Goal: Task Accomplishment & Management: Manage account settings

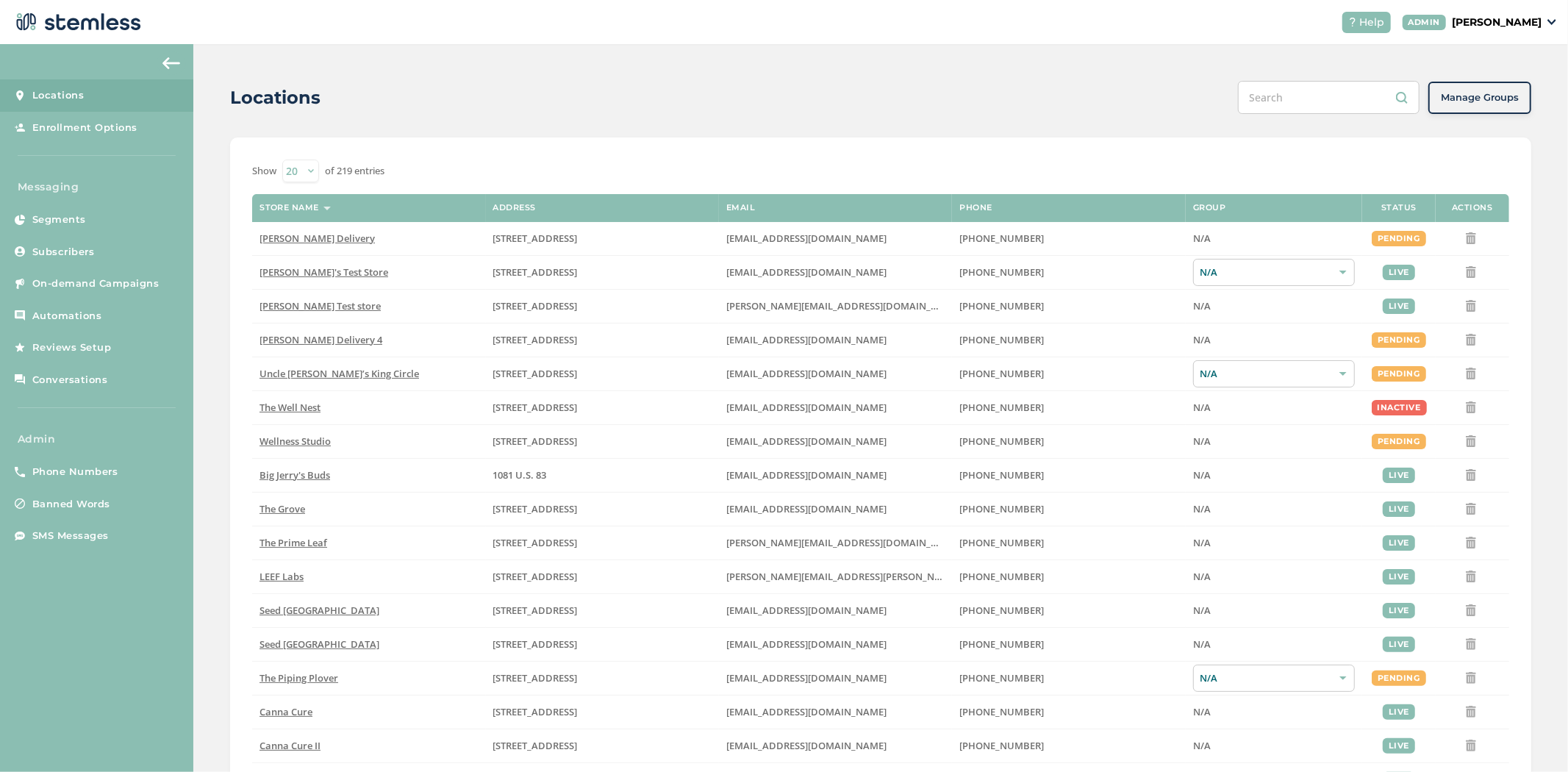
click at [1503, 30] on div "Help ADMIN [PERSON_NAME]" at bounding box center [1443, 22] width 226 height 21
click at [1506, 27] on p "[PERSON_NAME]" at bounding box center [1497, 22] width 90 height 15
click at [1485, 109] on span "Impersonate" at bounding box center [1504, 105] width 72 height 14
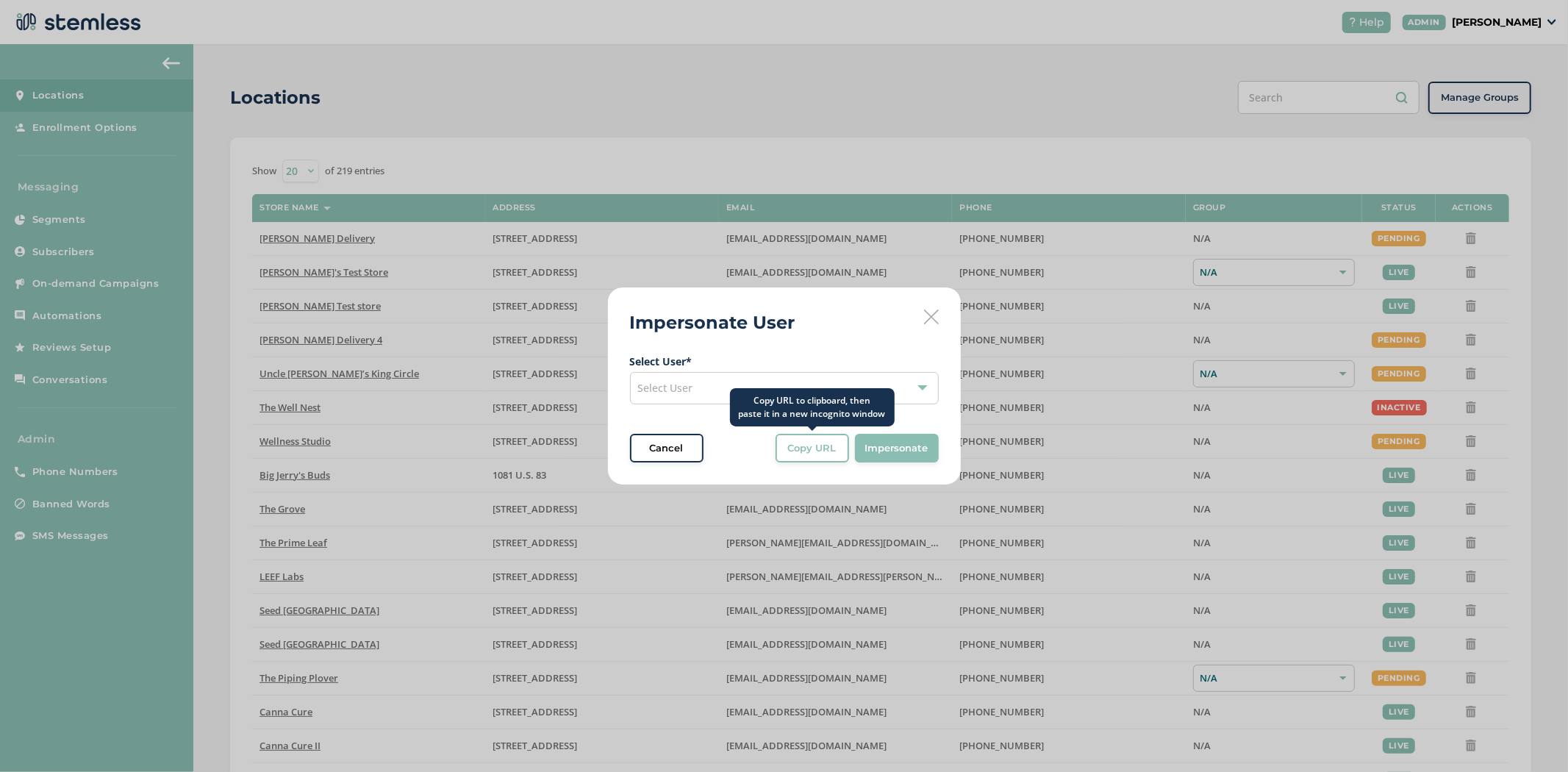
click at [818, 394] on div "Copy URL to clipboard, then paste it in a new incognito window" at bounding box center [813, 408] width 165 height 38
click at [702, 399] on div "Select User" at bounding box center [784, 388] width 309 height 33
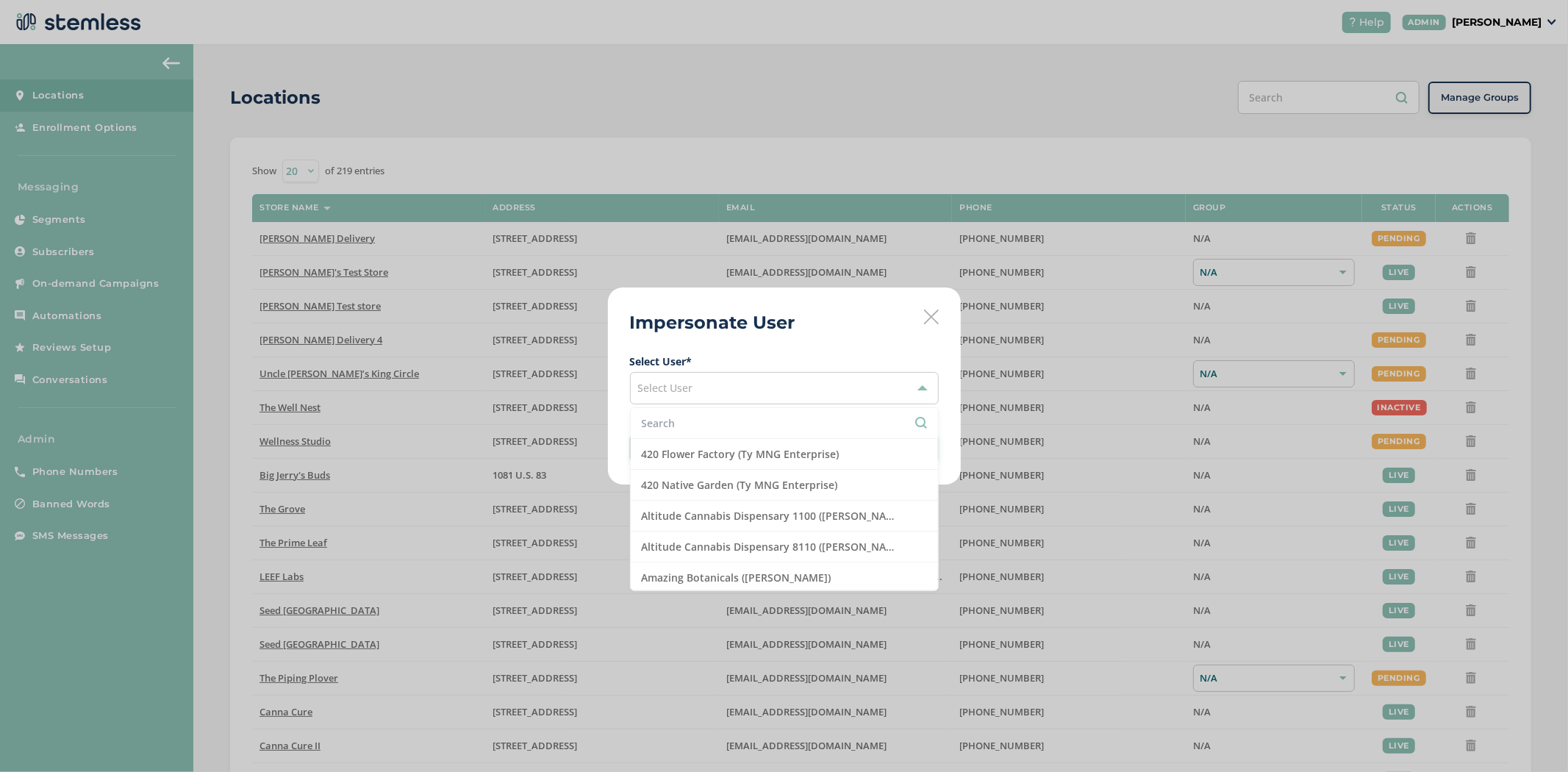
click at [686, 421] on input "text" at bounding box center [785, 423] width 286 height 15
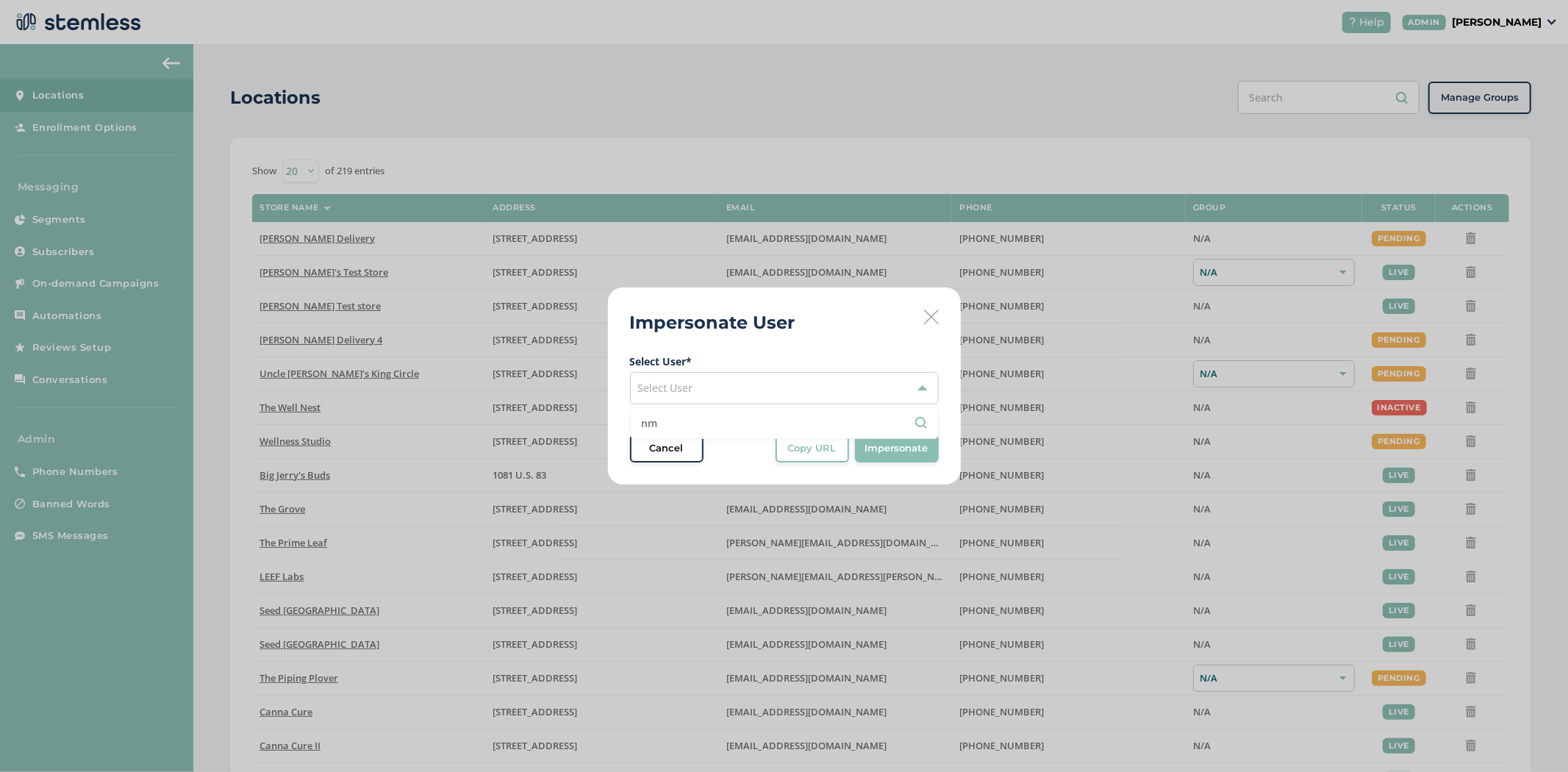
type input "n"
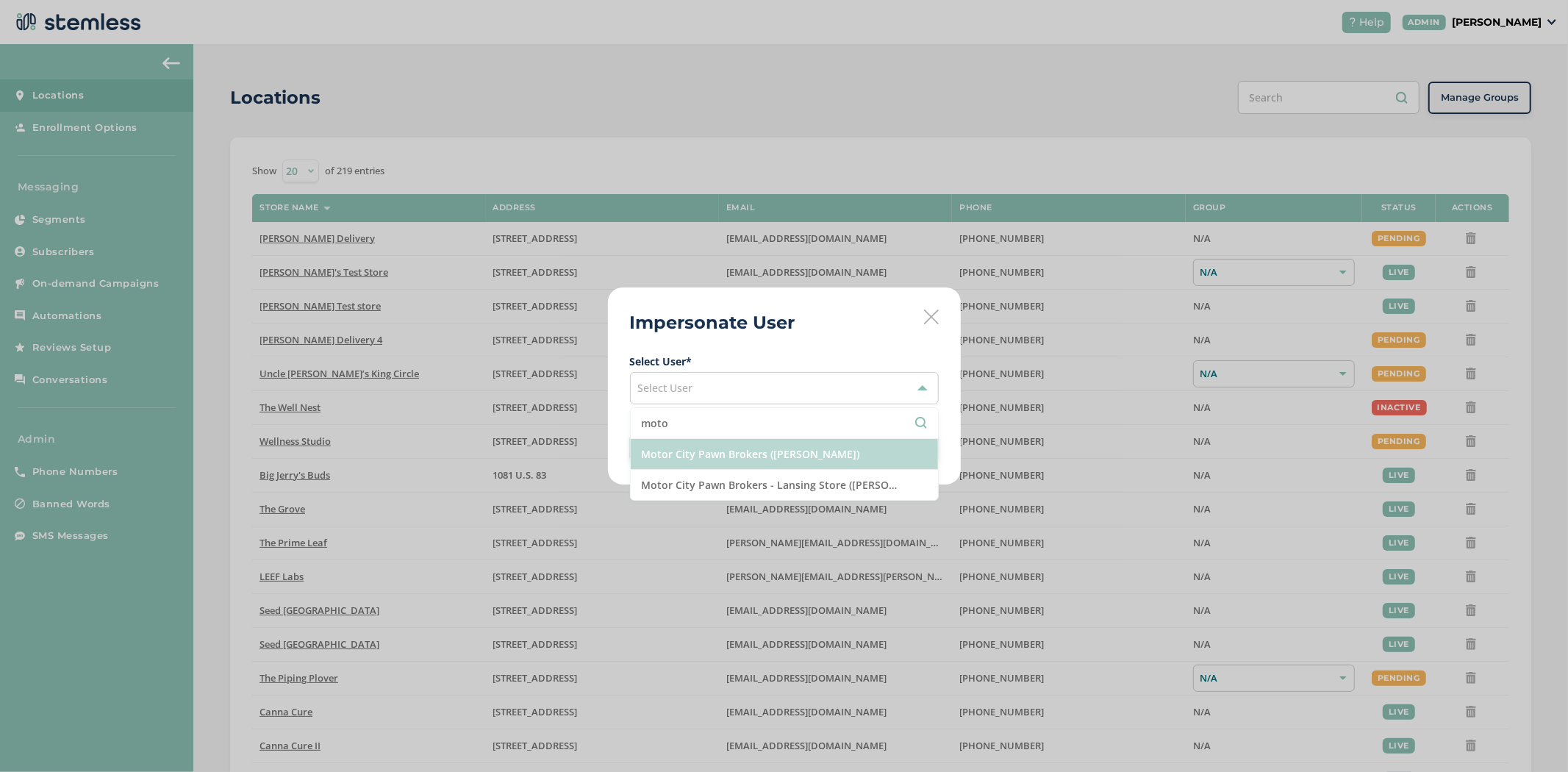
type input "moto"
click at [757, 449] on li "Motor City Pawn Brokers ([PERSON_NAME])" at bounding box center [784, 455] width 308 height 31
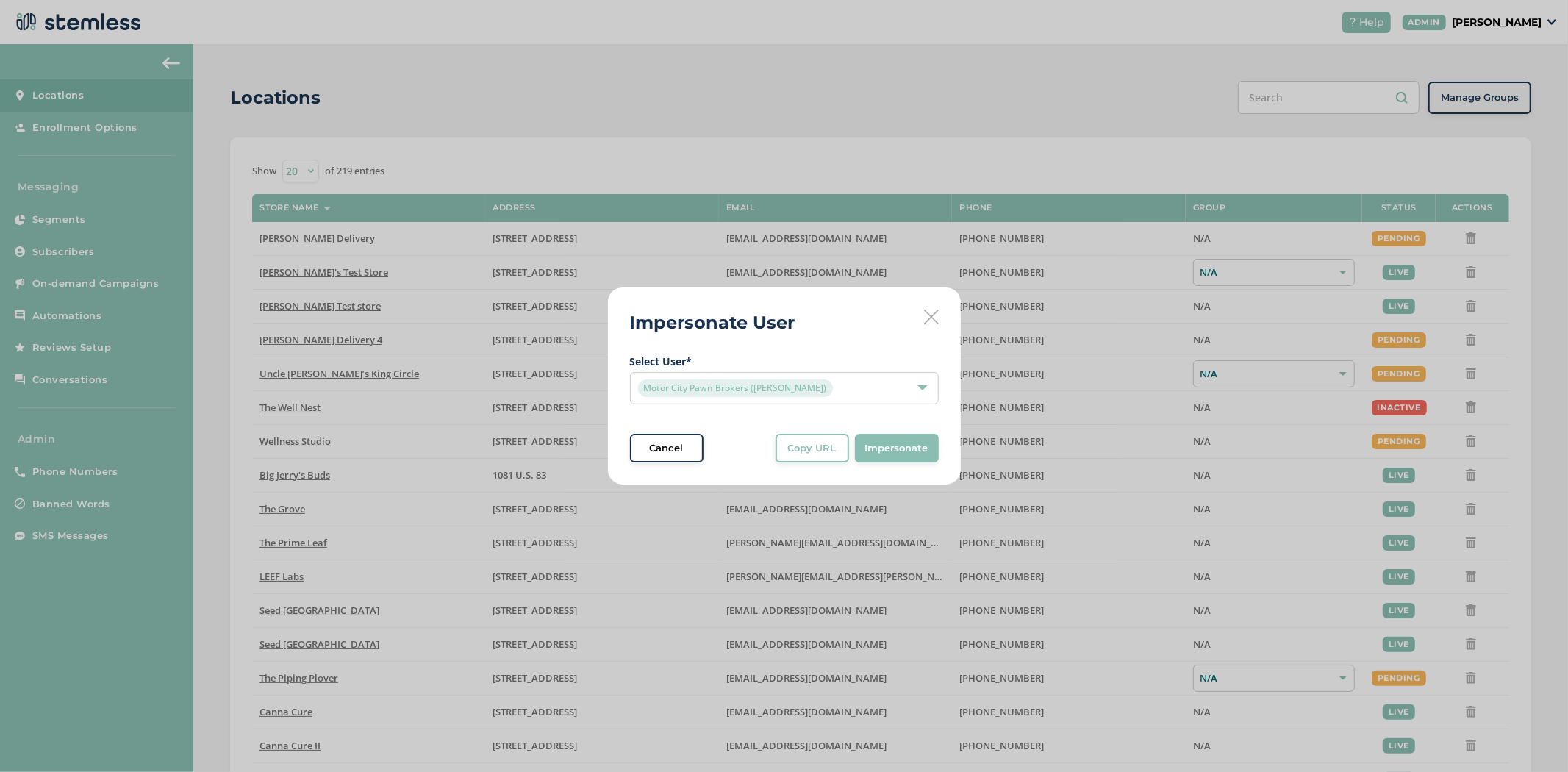
click at [906, 455] on span "Impersonate" at bounding box center [897, 448] width 63 height 14
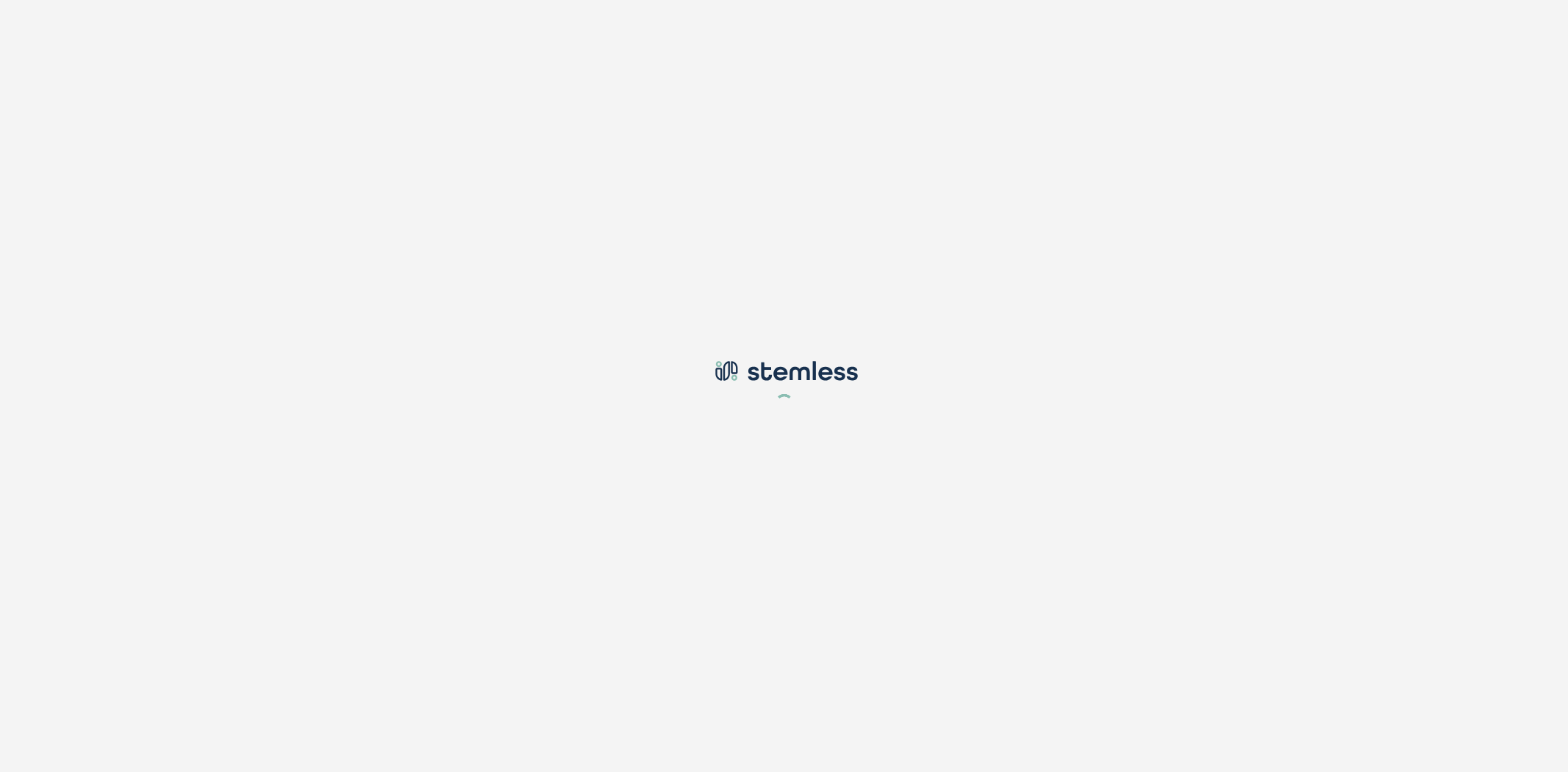
type input "[PERSON_NAME][EMAIL_ADDRESS][DOMAIN_NAME]"
